Goal: Task Accomplishment & Management: Use online tool/utility

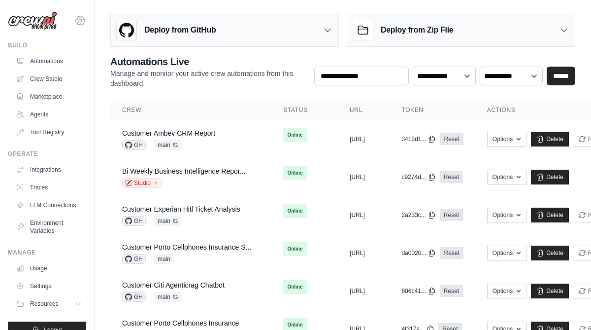
click at [79, 18] on icon at bounding box center [80, 21] width 12 height 12
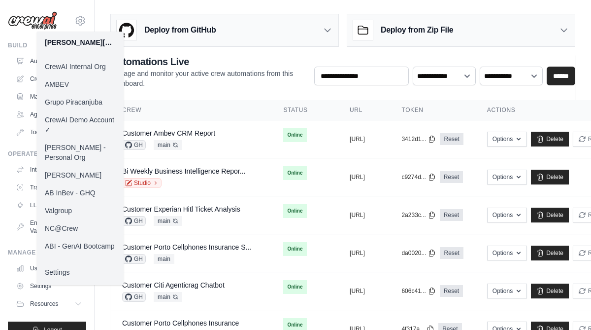
click at [74, 166] on link "Daniel CrewAI" at bounding box center [80, 175] width 87 height 18
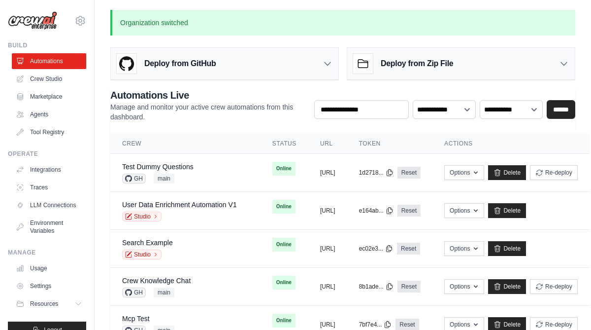
click at [178, 62] on h3 "Deploy from GitHub" at bounding box center [179, 64] width 71 height 12
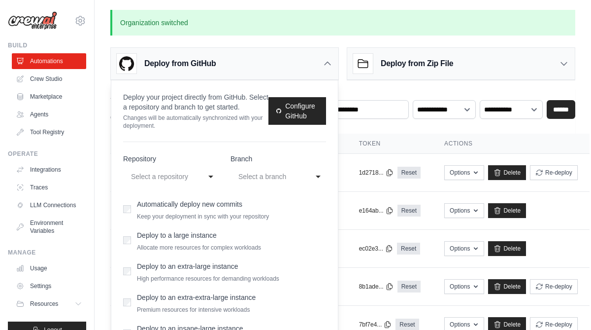
click at [185, 177] on div "Select a repository" at bounding box center [161, 176] width 60 height 12
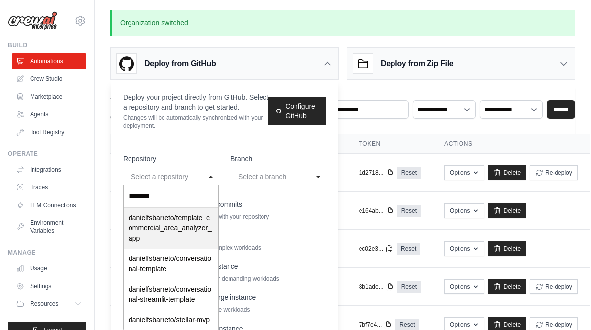
type input "********"
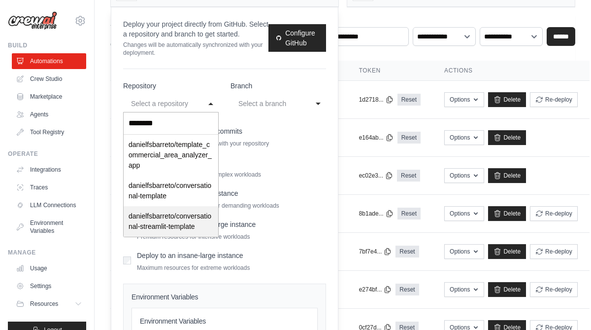
scroll to position [77, 0]
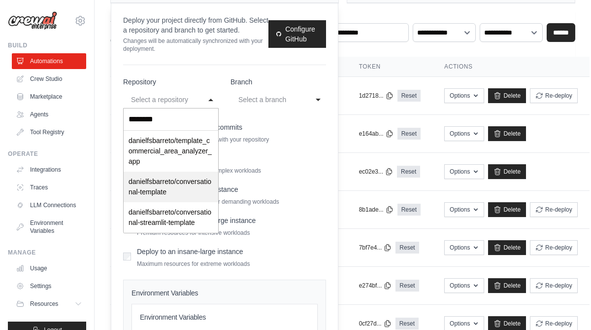
select select "**********"
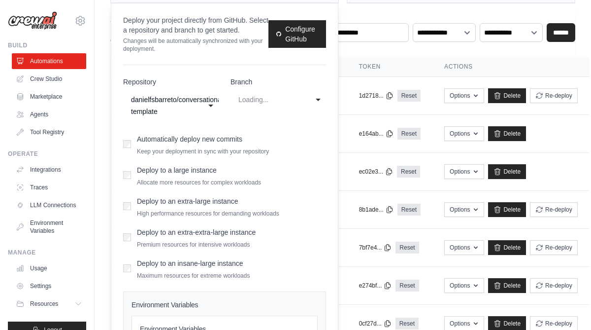
select select "****"
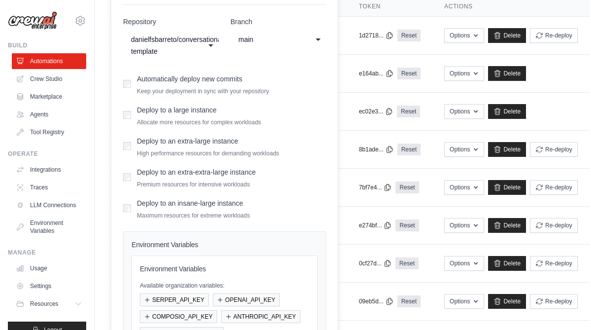
scroll to position [223, 0]
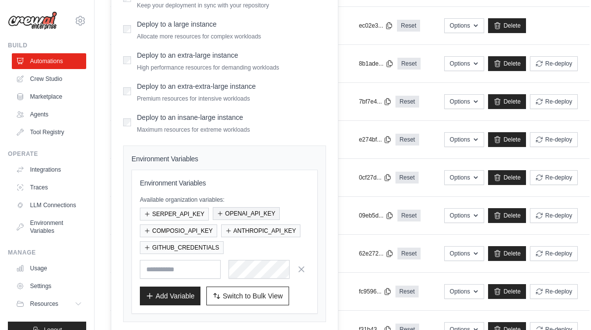
click at [250, 216] on button "OPENAI_API_KEY" at bounding box center [246, 213] width 67 height 13
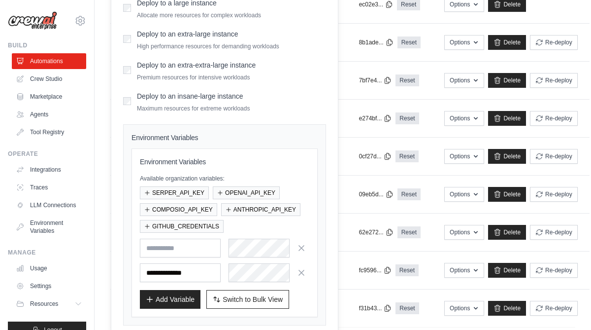
scroll to position [282, 0]
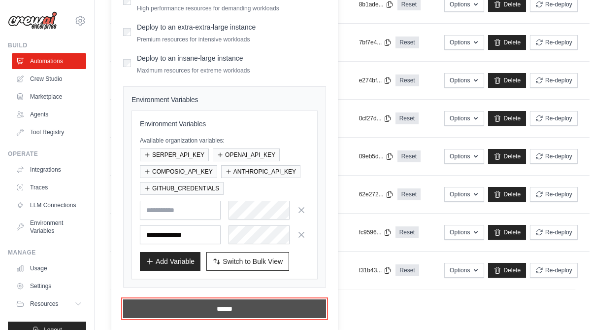
click at [228, 310] on input "******" at bounding box center [224, 308] width 203 height 19
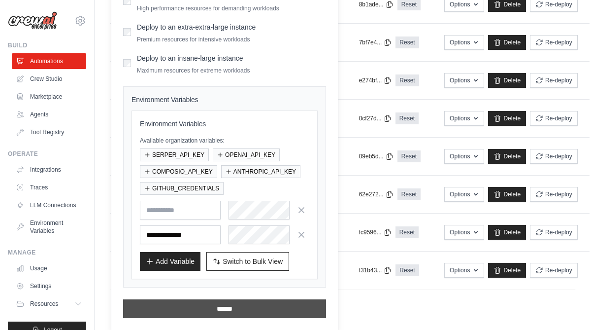
scroll to position [0, 0]
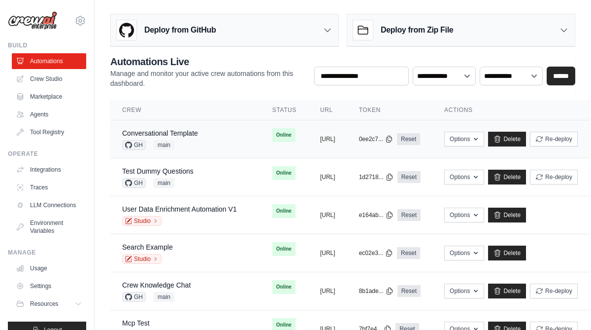
click at [204, 141] on div "Conversational Template GH main" at bounding box center [185, 139] width 127 height 22
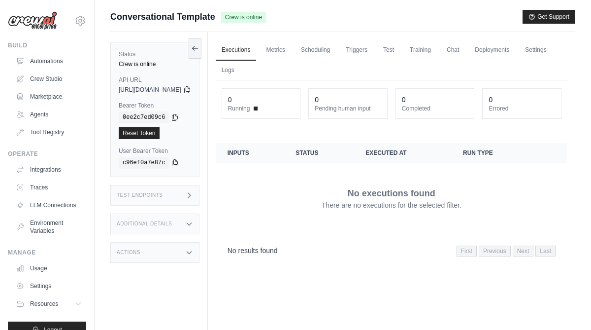
click at [170, 196] on div "Test Endpoints" at bounding box center [154, 195] width 89 height 21
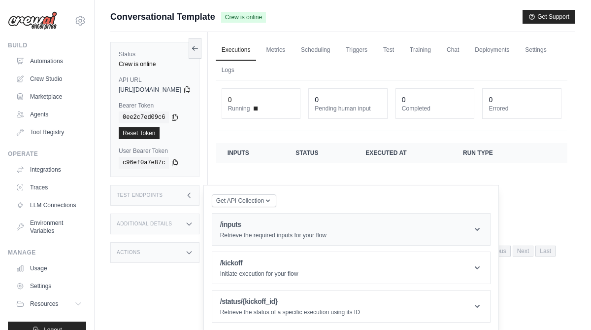
click at [310, 224] on h1 "/inputs" at bounding box center [273, 224] width 106 height 10
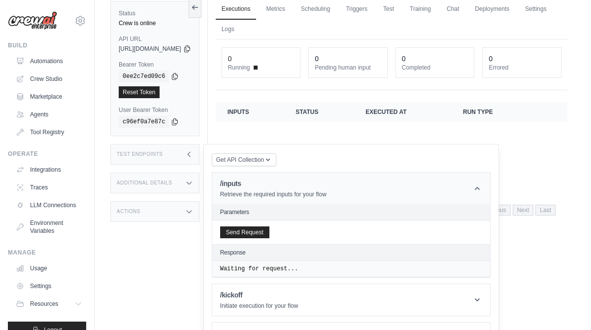
scroll to position [41, 0]
click at [270, 230] on button "Send Request" at bounding box center [244, 231] width 49 height 12
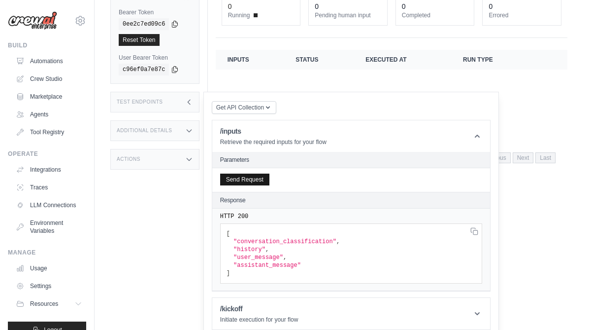
scroll to position [95, 0]
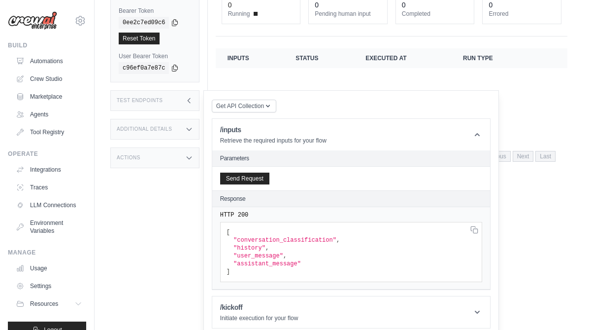
click at [266, 250] on span ""history"" at bounding box center [250, 247] width 32 height 7
click at [279, 255] on span ""user_message"" at bounding box center [259, 255] width 50 height 7
click at [266, 248] on span ""history"" at bounding box center [250, 247] width 32 height 7
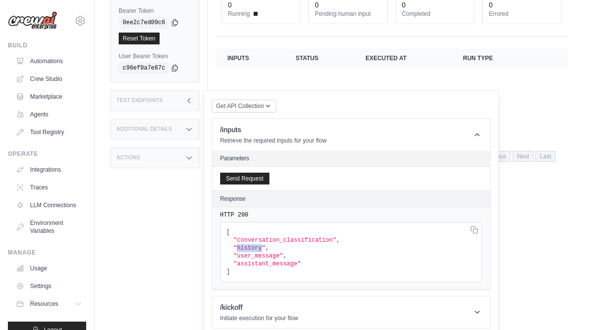
click at [266, 248] on span ""history"" at bounding box center [250, 247] width 32 height 7
copy span "history"
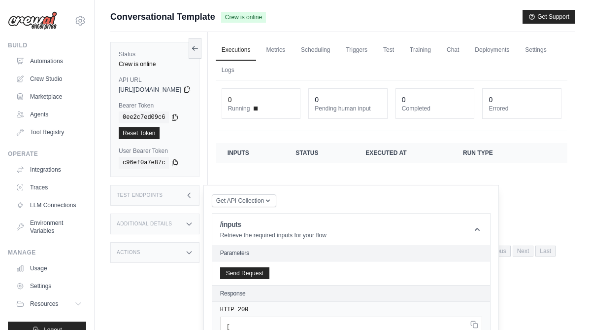
click at [191, 90] on icon at bounding box center [187, 89] width 8 height 8
click at [175, 114] on icon at bounding box center [175, 117] width 8 height 8
click at [191, 87] on icon at bounding box center [187, 89] width 8 height 8
click at [176, 115] on icon at bounding box center [175, 117] width 8 height 8
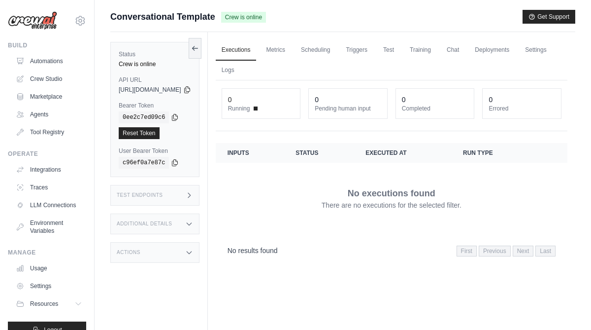
click at [177, 199] on div "Test Endpoints" at bounding box center [154, 195] width 89 height 21
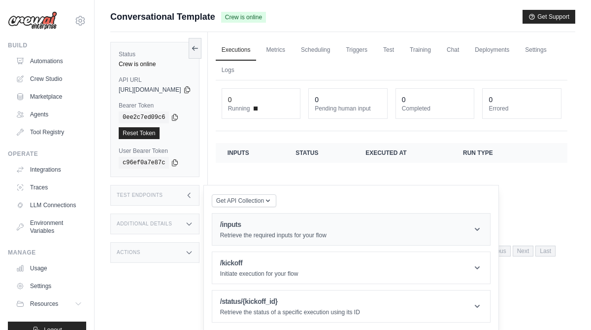
click at [250, 233] on p "Retrieve the required inputs for your flow" at bounding box center [273, 235] width 106 height 8
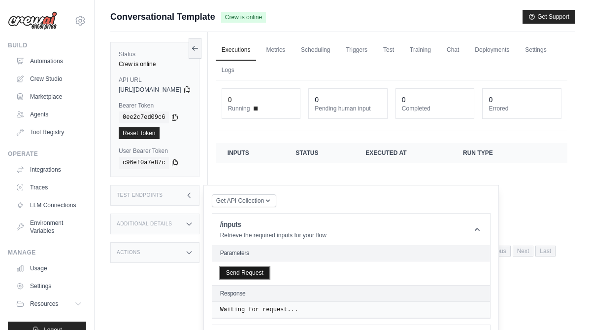
click at [267, 271] on button "Send Request" at bounding box center [244, 273] width 49 height 12
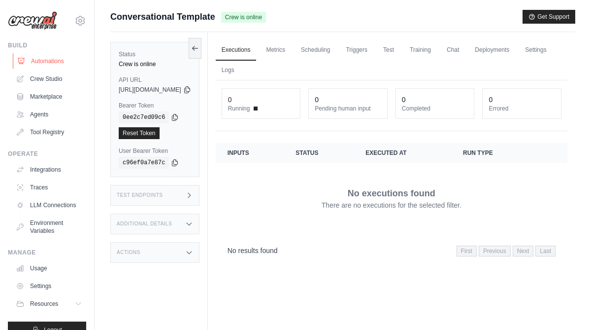
click at [53, 62] on link "Automations" at bounding box center [50, 61] width 74 height 16
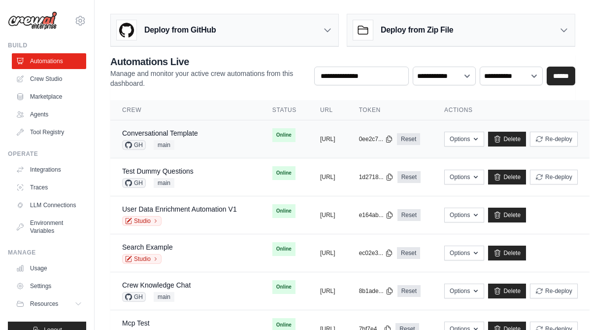
scroll to position [0, 83]
click at [464, 139] on button "Options" at bounding box center [464, 138] width 40 height 15
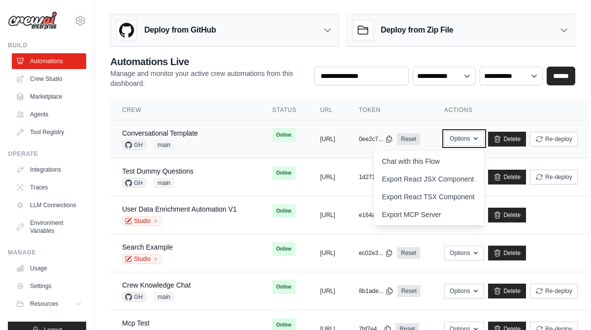
click at [463, 139] on button "Options" at bounding box center [464, 138] width 40 height 15
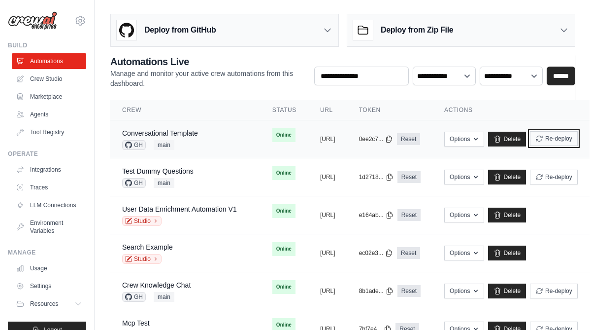
click at [570, 141] on button "Re-deploy" at bounding box center [554, 138] width 48 height 15
click at [173, 132] on link "Conversational Template" at bounding box center [160, 133] width 76 height 8
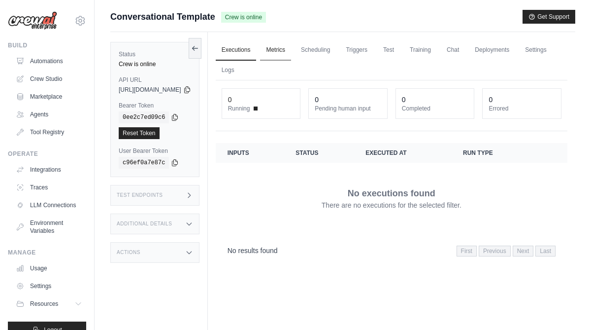
click at [291, 44] on link "Metrics" at bounding box center [275, 50] width 31 height 21
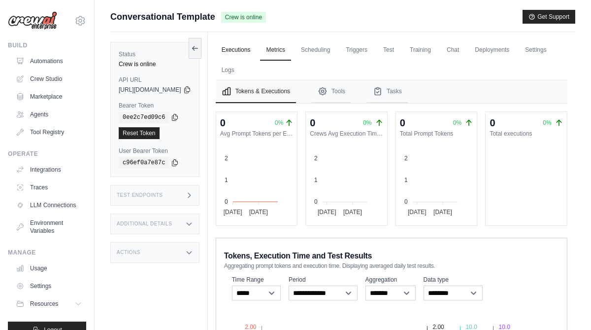
click at [257, 52] on link "Executions" at bounding box center [236, 50] width 41 height 21
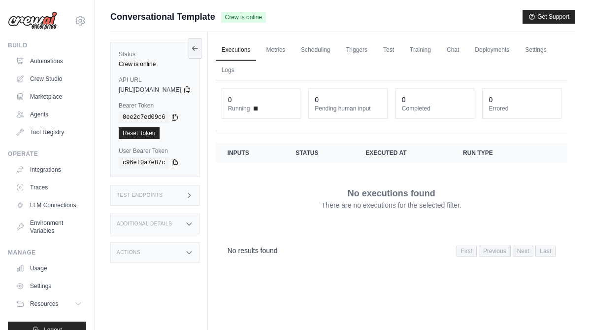
click at [163, 253] on div "Actions" at bounding box center [154, 252] width 89 height 21
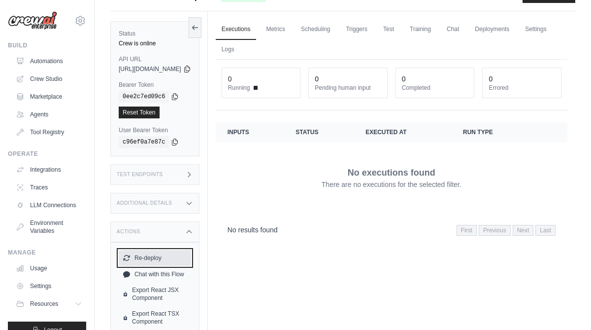
click at [149, 257] on button "Re-deploy" at bounding box center [155, 258] width 72 height 16
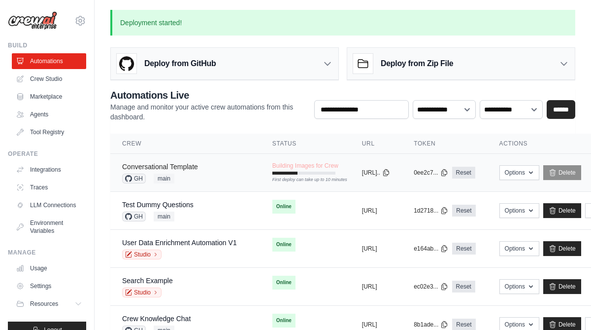
click at [178, 168] on link "Conversational Template" at bounding box center [160, 167] width 76 height 8
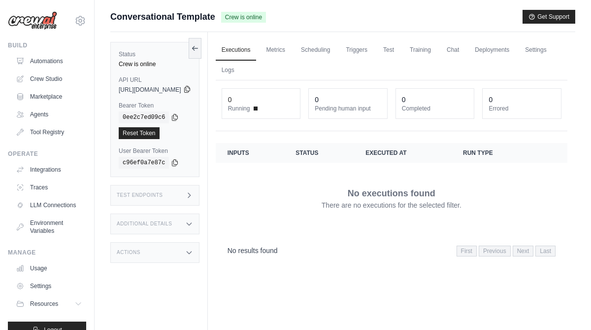
click at [190, 88] on icon at bounding box center [186, 89] width 5 height 6
